Goal: Task Accomplishment & Management: Manage account settings

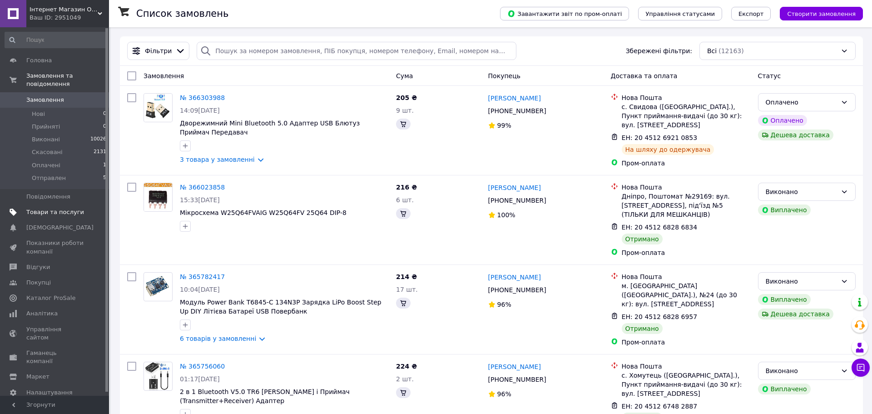
click at [49, 208] on span "Товари та послуги" at bounding box center [55, 212] width 58 height 8
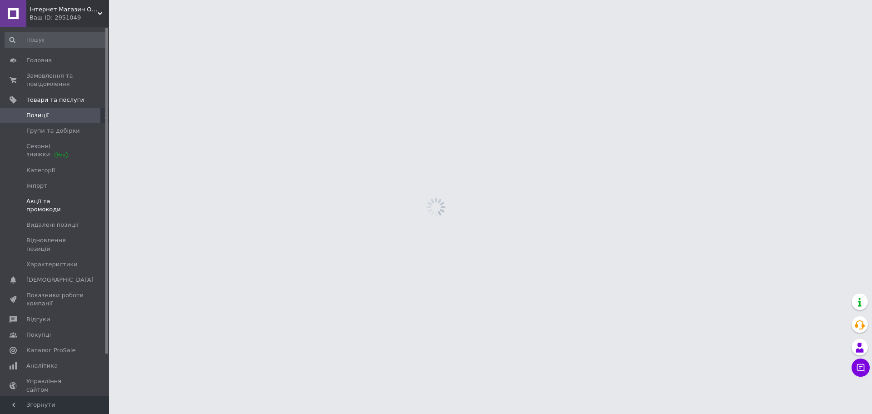
click at [49, 204] on span "Акції та промокоди" at bounding box center [55, 205] width 58 height 16
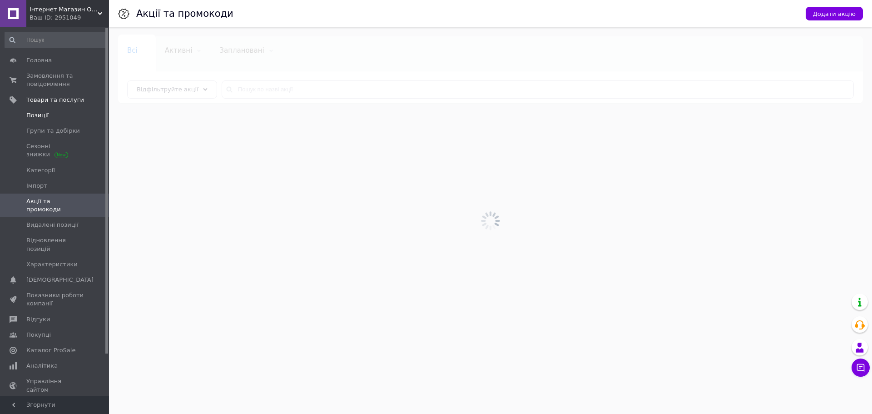
click at [46, 114] on span "Позиції" at bounding box center [37, 115] width 22 height 8
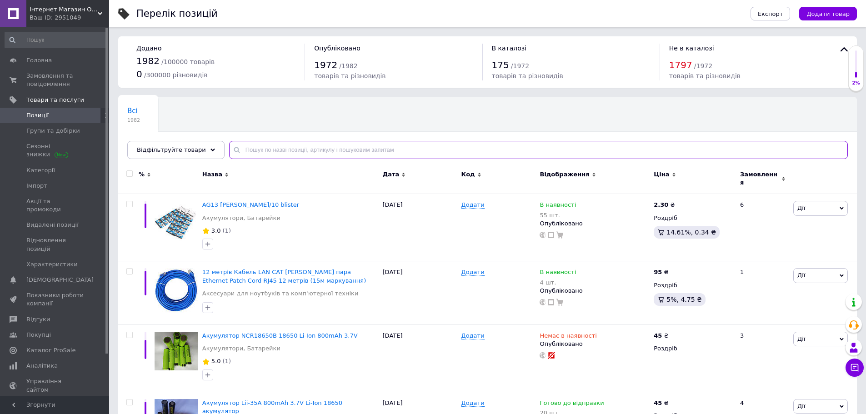
click at [264, 154] on input "text" at bounding box center [538, 150] width 618 height 18
paste input "Адаптер USB (мама) LAN RJ45 Ethernet Мережевий Конвертер Перехідник"
type input "Адаптер USB (мама) LAN RJ45 Ethernet Мережевий Конвертер Перехідник"
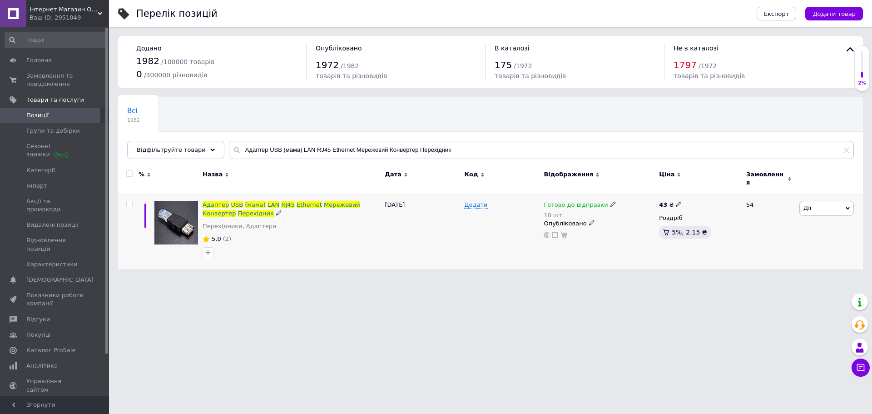
click at [611, 201] on icon at bounding box center [613, 203] width 5 height 5
click at [631, 222] on div "Залишки 10 шт." at bounding box center [673, 236] width 114 height 29
click at [643, 232] on input "10" at bounding box center [650, 241] width 69 height 18
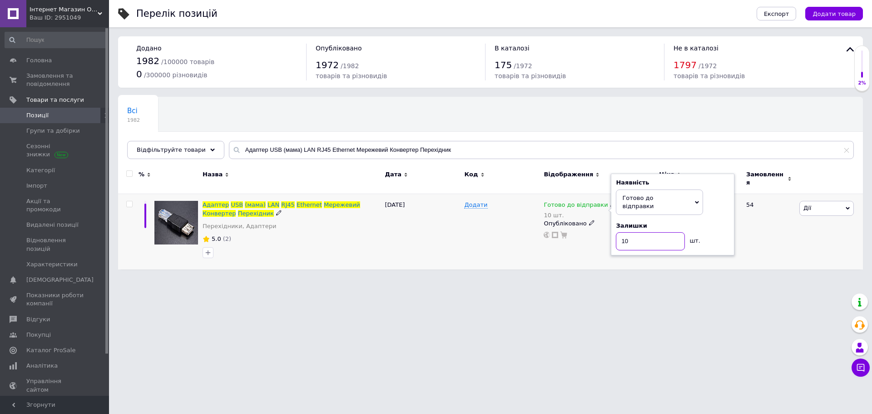
click at [643, 232] on input "10" at bounding box center [650, 241] width 69 height 18
type input "8"
click at [590, 279] on html "Iнтернет Магазин OKO-ОПТ Ваш ID: 2951049 Сайт Iнтернет Магазин OKO-ОПТ Кабінет …" at bounding box center [436, 139] width 872 height 279
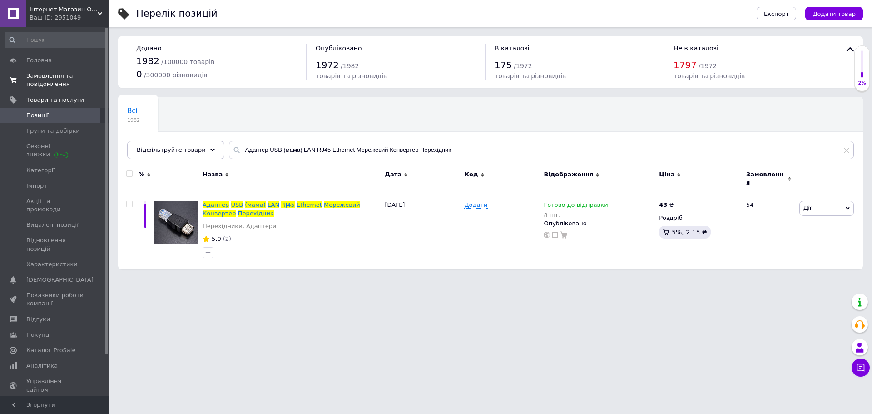
click at [59, 72] on span "Замовлення та повідомлення" at bounding box center [55, 80] width 58 height 16
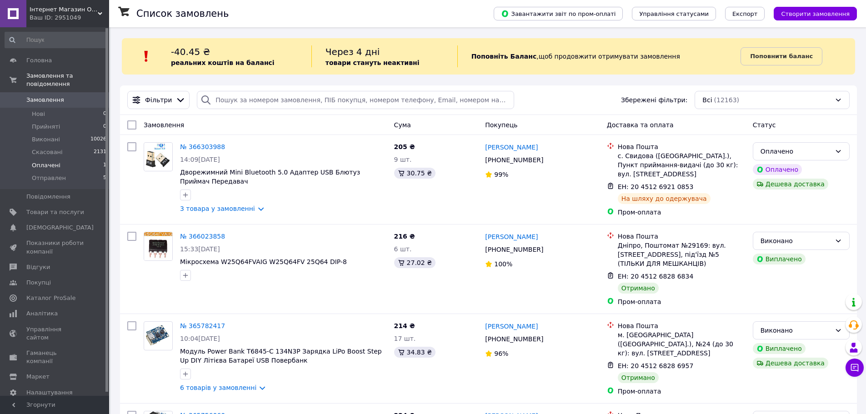
click at [59, 159] on li "Оплачені 1" at bounding box center [56, 165] width 112 height 13
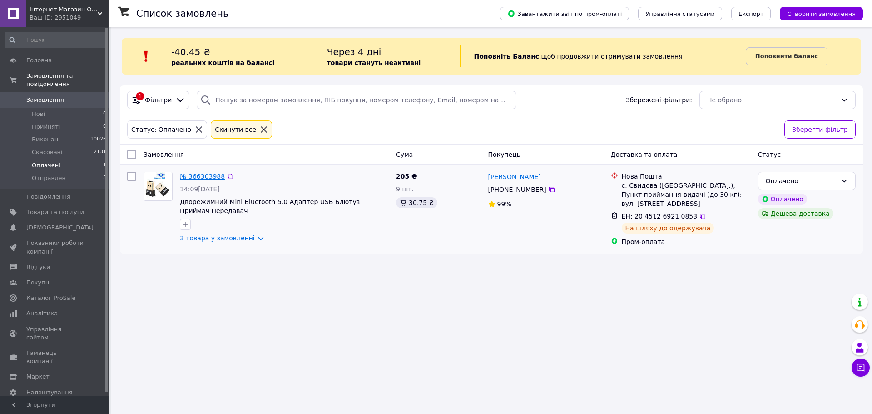
click at [189, 179] on link "№ 366303988" at bounding box center [202, 176] width 45 height 7
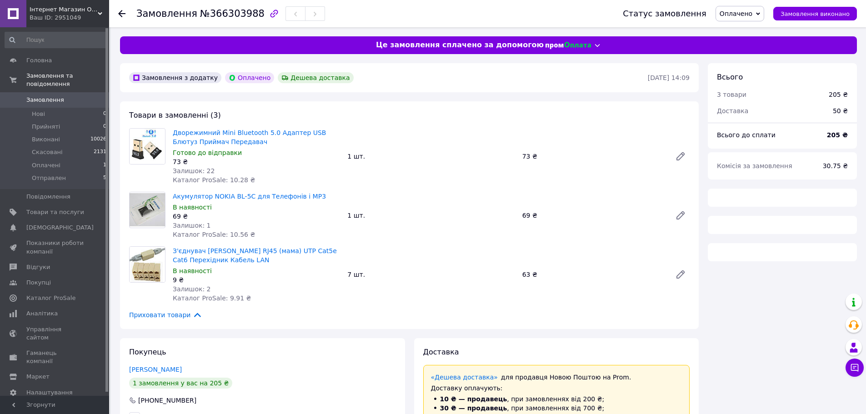
click at [772, 15] on div "Статус замовлення Оплачено Прийнято Виконано Скасовано Отправлен Замовлення вик…" at bounding box center [734, 13] width 243 height 15
click at [762, 14] on span "Оплачено" at bounding box center [739, 13] width 49 height 15
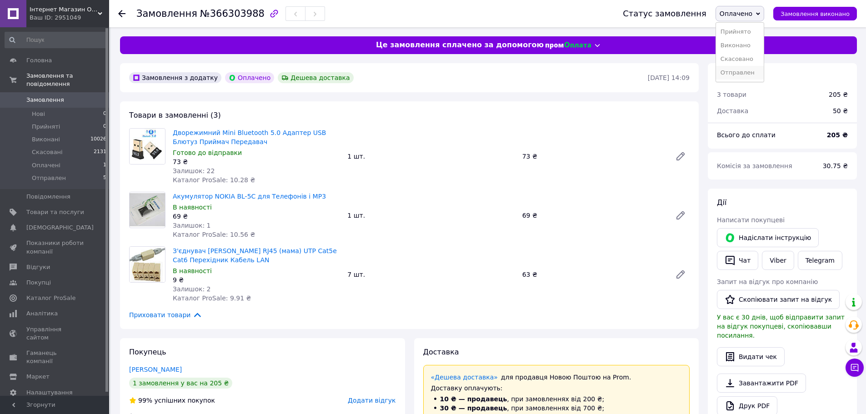
click at [742, 77] on li "Отправлен" at bounding box center [740, 73] width 48 height 14
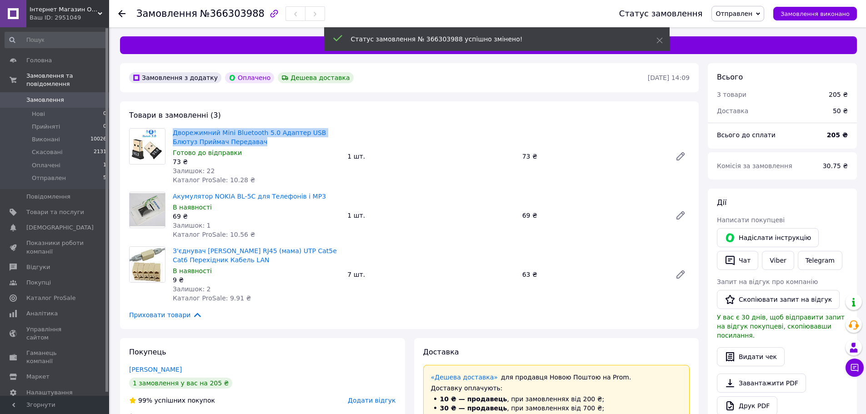
drag, startPoint x: 172, startPoint y: 131, endPoint x: 254, endPoint y: 145, distance: 83.4
click at [254, 145] on div "Дворежимний Mini Bluetooth 5.0 Адаптер USB Блютуз Приймач Передавач Готово до в…" at bounding box center [256, 156] width 174 height 60
copy link "Дворежимний Mini Bluetooth 5.0 Адаптер USB Блютуз Приймач Передавач"
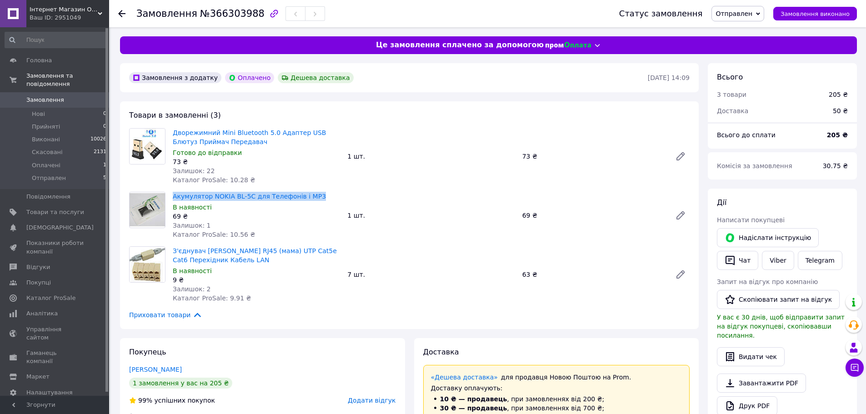
drag, startPoint x: 169, startPoint y: 195, endPoint x: 309, endPoint y: 196, distance: 139.5
click at [309, 196] on div "Акумулятор NOKIA BL-5C для Телефонів і MP3 В наявності 69 ₴ Залишок: 1 Каталог …" at bounding box center [256, 215] width 174 height 51
copy link "Акумулятор NOKIA BL-5C для Телефонів і MP3"
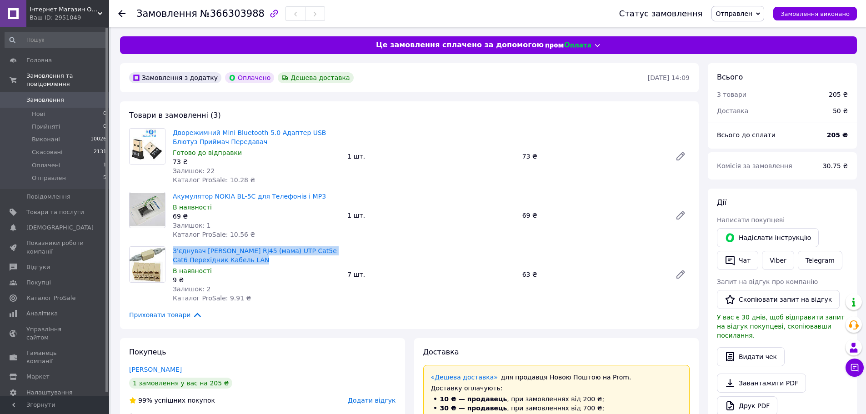
drag, startPoint x: 172, startPoint y: 249, endPoint x: 258, endPoint y: 259, distance: 86.6
click at [258, 259] on div "З'єднувач [PERSON_NAME] RJ45 (мама) UTP Cat5e Cat6 Перехідник Кабель LAN В наяв…" at bounding box center [256, 274] width 174 height 60
copy link "З'єднувач [PERSON_NAME] RJ45 (мама) UTP Cat5e Cat6 Перехідник Кабель LAN"
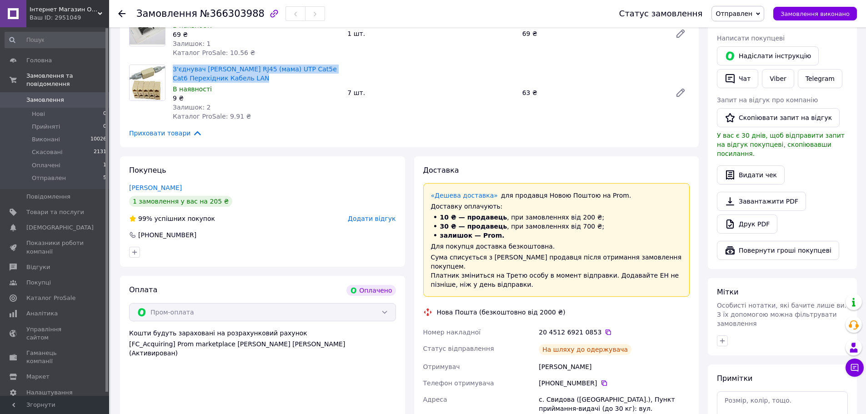
scroll to position [318, 0]
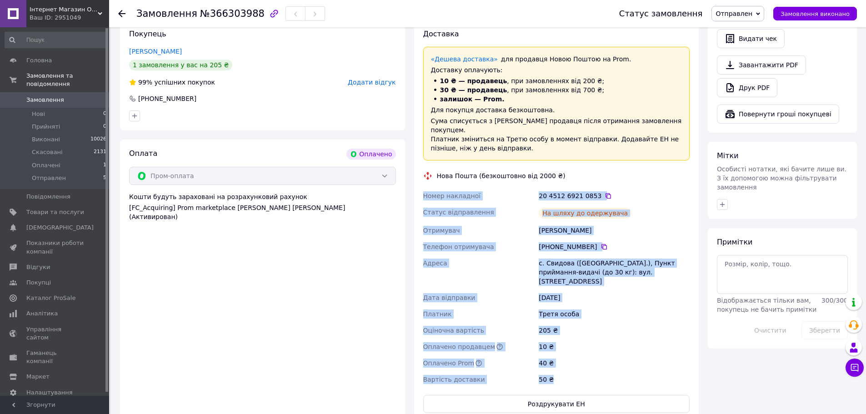
drag, startPoint x: 424, startPoint y: 184, endPoint x: 580, endPoint y: 361, distance: 236.3
click at [580, 361] on div "Номер накладної 20 4512 6921 0853   Статус відправлення На шляху до одержувача …" at bounding box center [556, 288] width 270 height 200
copy div "Номер накладної 20 4512 6921 0853   Статус відправлення На шляху до одержувача …"
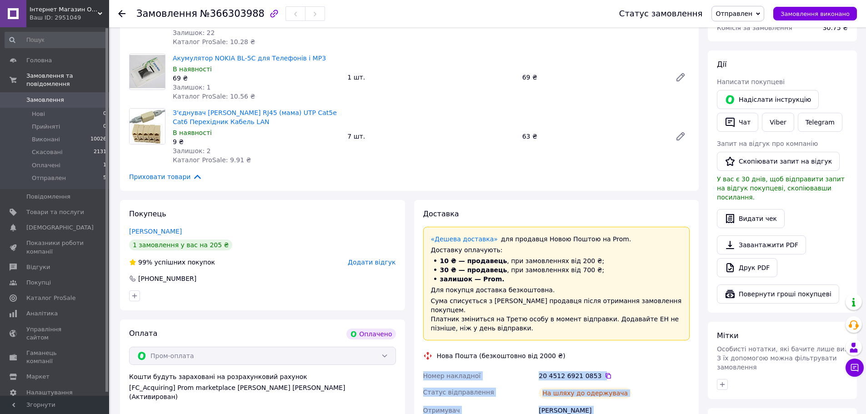
scroll to position [136, 0]
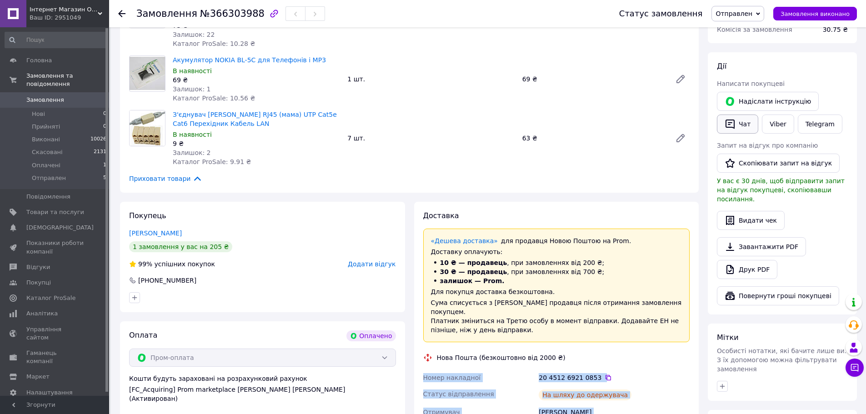
click at [740, 129] on button "Чат" at bounding box center [736, 123] width 41 height 19
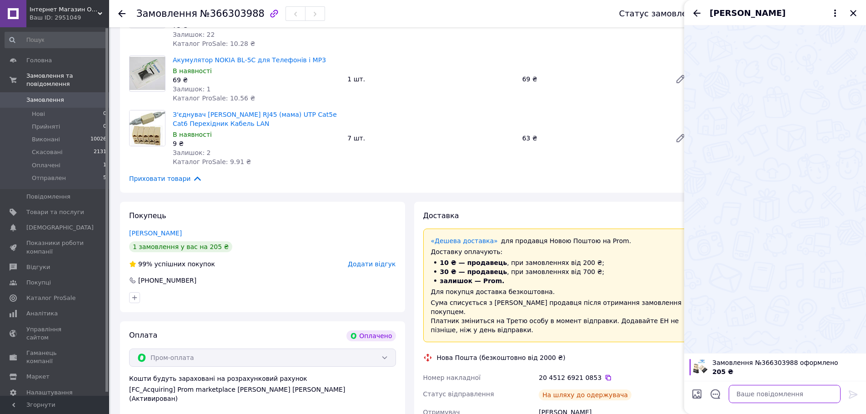
click at [759, 395] on textarea at bounding box center [784, 394] width 112 height 18
paste textarea "Номер накладної 20 4512 6921 0853 Статус відправлення На шляху до одержувача От…"
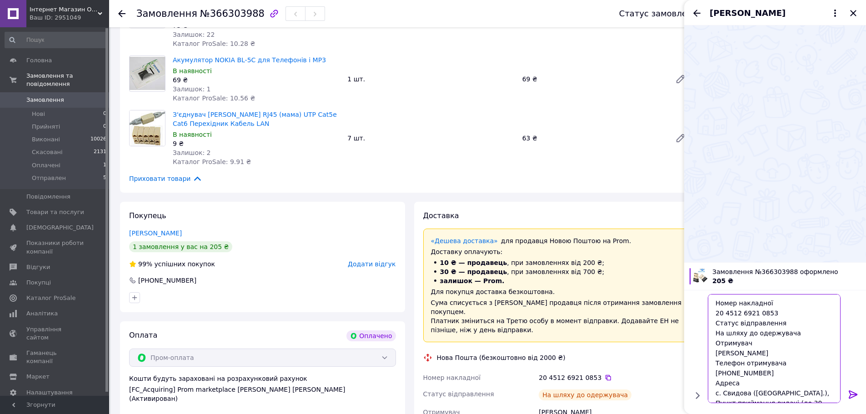
scroll to position [134, 0]
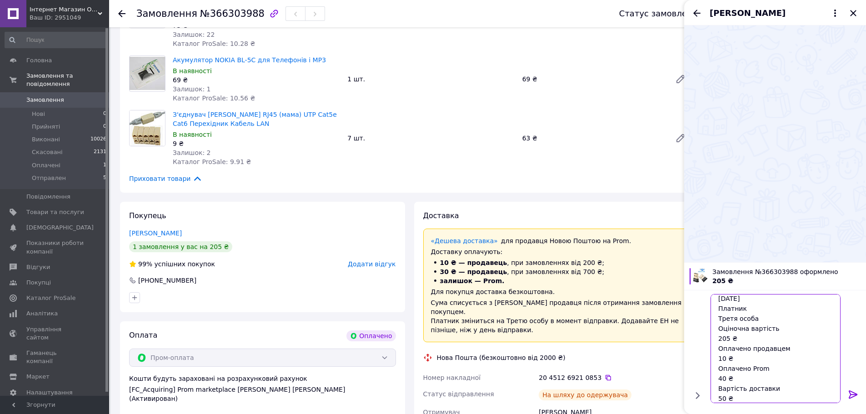
type textarea "Номер накладної 20 4512 6921 0853 Статус відправлення На шляху до одержувача От…"
click at [855, 394] on icon at bounding box center [852, 394] width 9 height 8
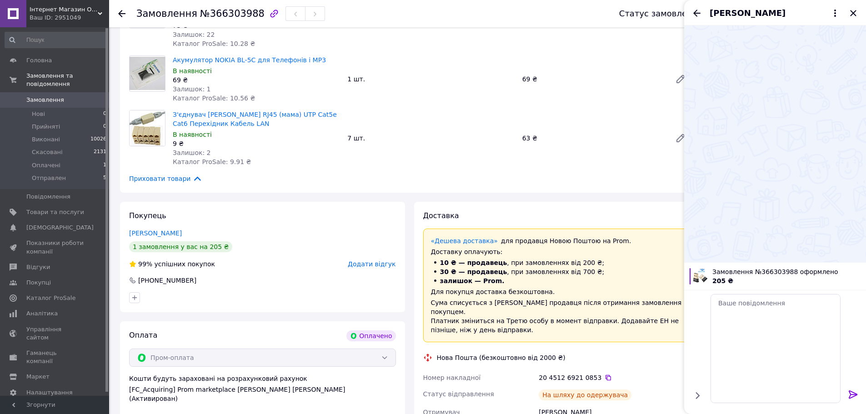
scroll to position [0, 0]
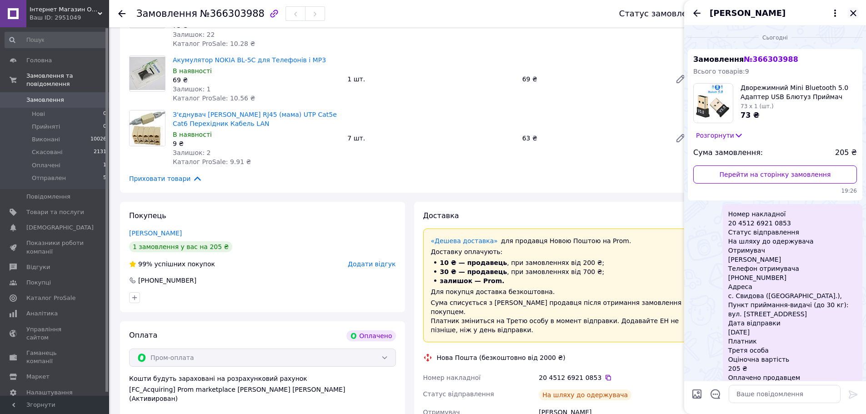
click at [853, 8] on icon "Закрити" at bounding box center [852, 13] width 11 height 11
